Goal: Check status: Check status

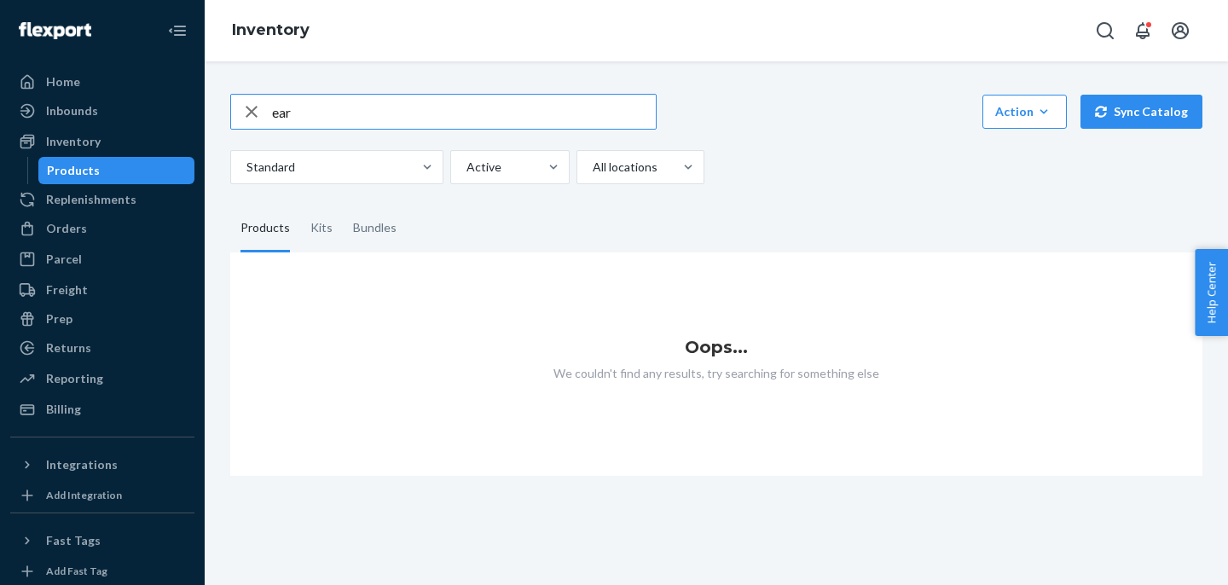
click at [353, 125] on input "ear" at bounding box center [464, 112] width 384 height 34
type input "eartip"
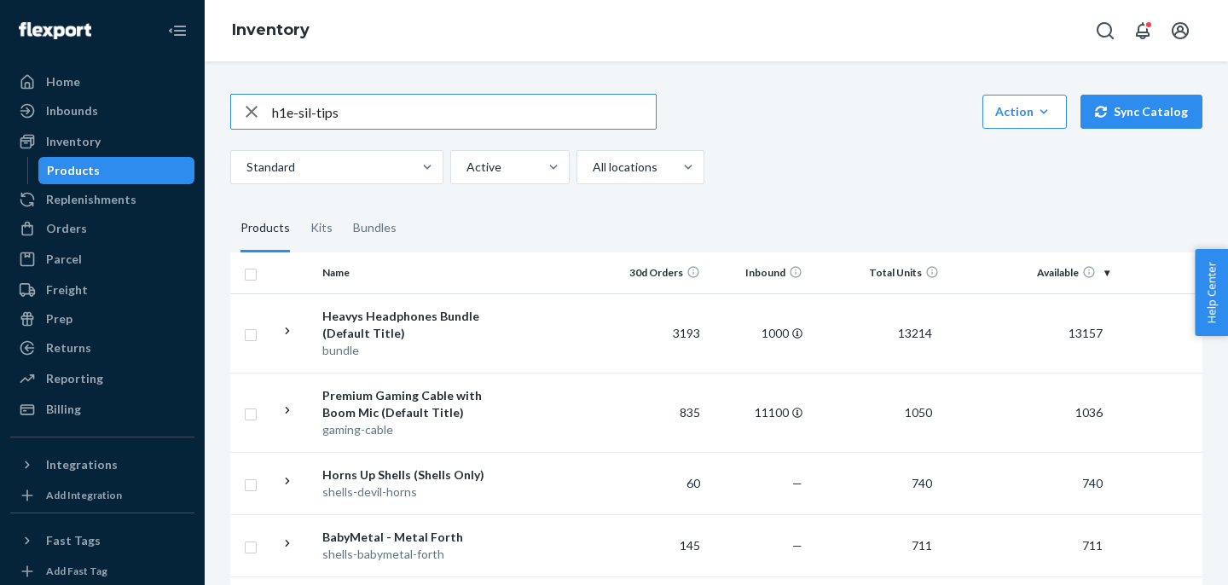
type input "h1e-sil-tips"
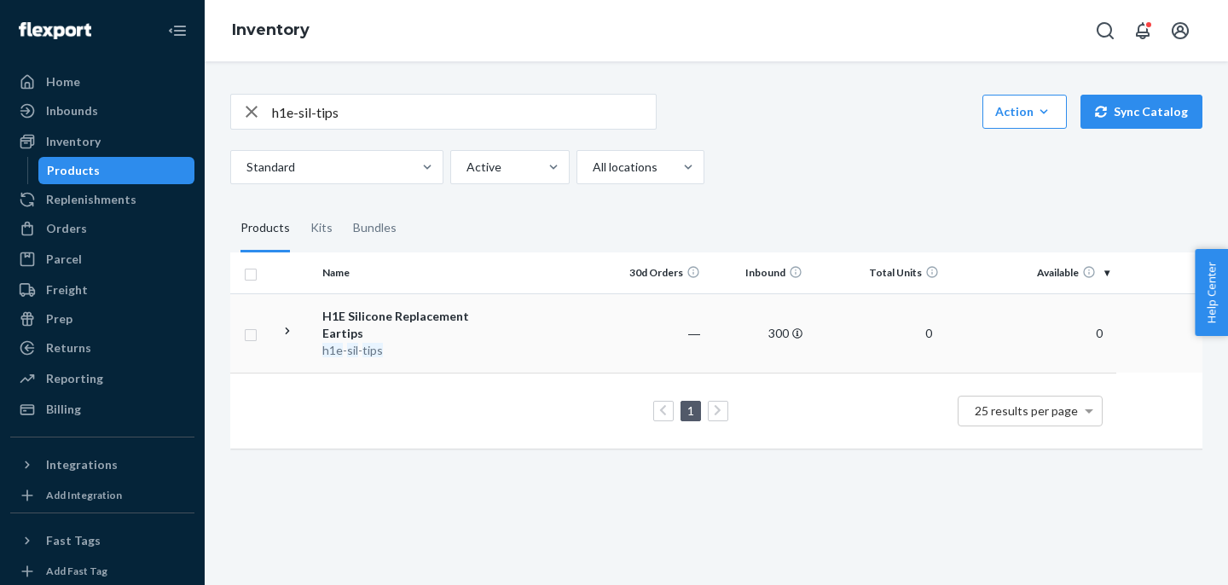
click at [329, 344] on em "h1e" at bounding box center [332, 350] width 20 height 15
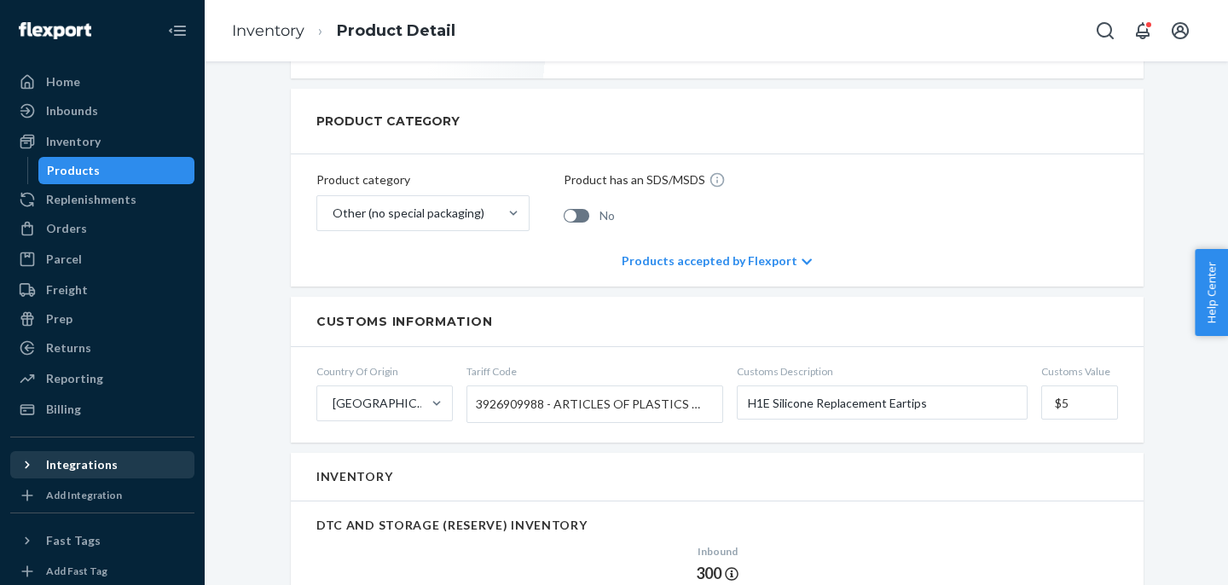
scroll to position [138, 0]
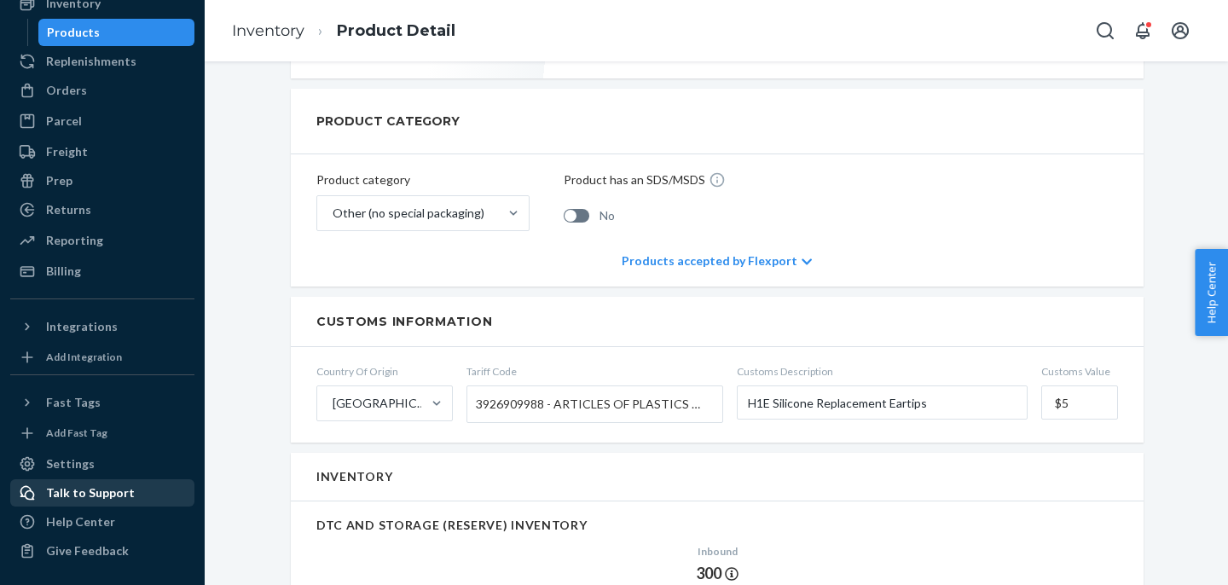
click at [104, 494] on div "Talk to Support" at bounding box center [90, 492] width 89 height 17
